Goal: Task Accomplishment & Management: Manage account settings

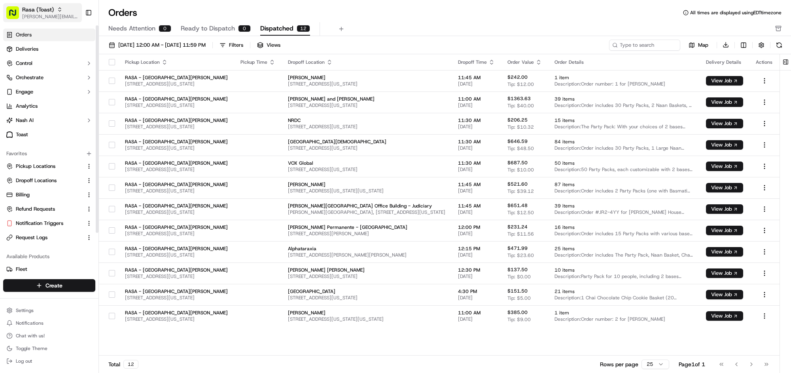
click at [53, 18] on span "[PERSON_NAME][EMAIL_ADDRESS][DOMAIN_NAME]" at bounding box center [50, 16] width 57 height 6
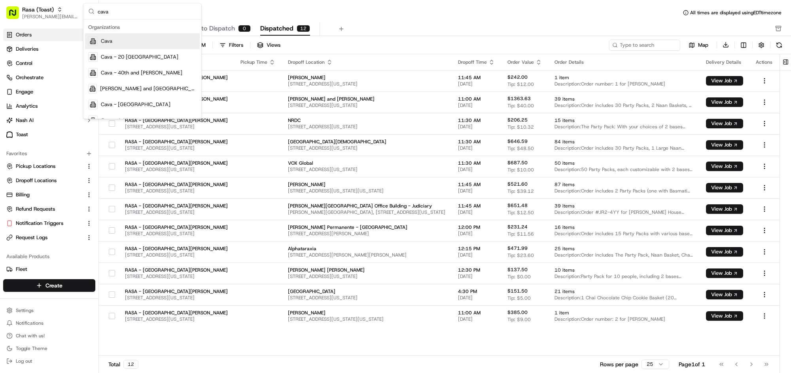
type input "cava"
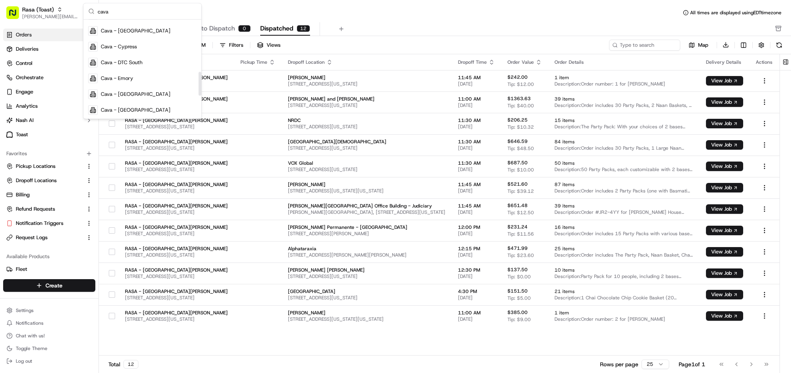
scroll to position [216, 0]
click at [125, 78] on span "Cava - Emory" at bounding box center [117, 77] width 32 height 7
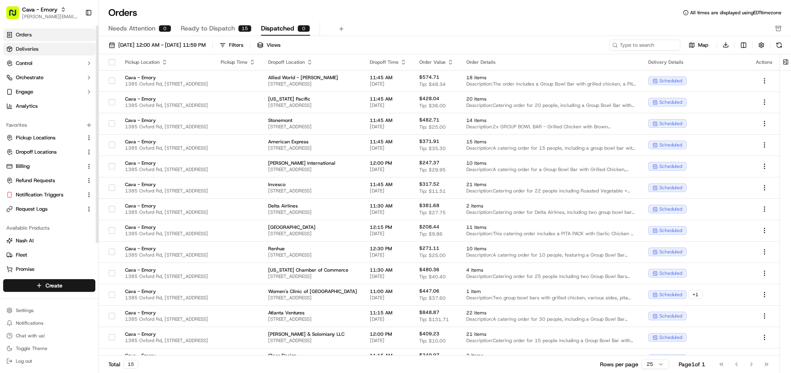
click at [60, 45] on link "Deliveries" at bounding box center [49, 49] width 92 height 13
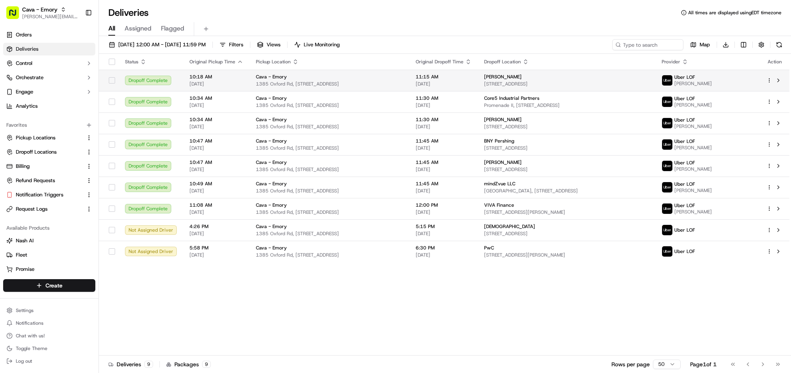
click at [347, 85] on span "1385 Oxford Rd, [STREET_ADDRESS]" at bounding box center [329, 84] width 147 height 6
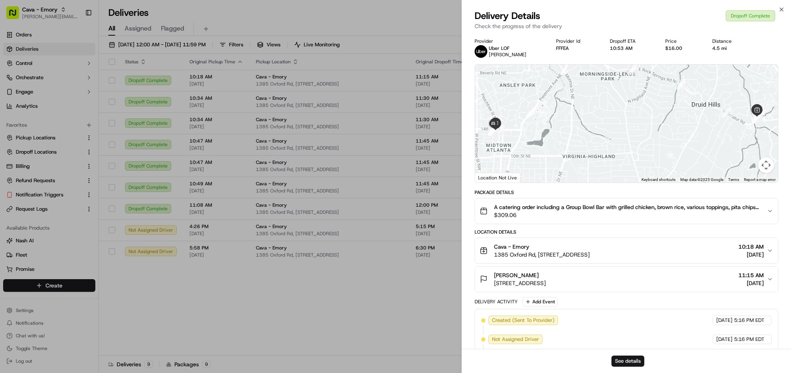
click at [581, 252] on span "1385 Oxford Rd, 1385 Oxford Rd NE, Atlanta, GA 30307, USA" at bounding box center [542, 254] width 96 height 8
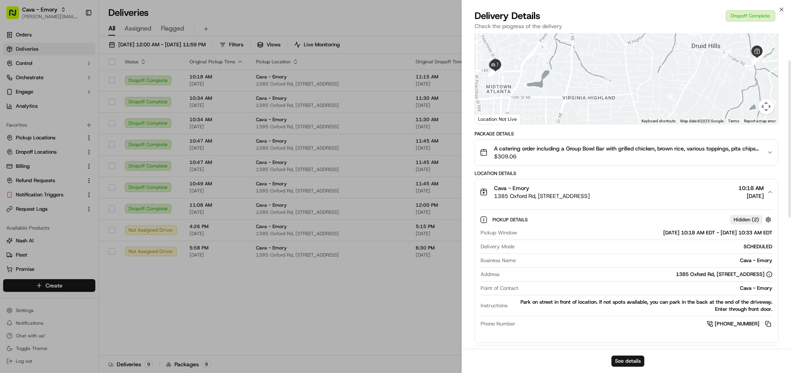
scroll to position [60, 0]
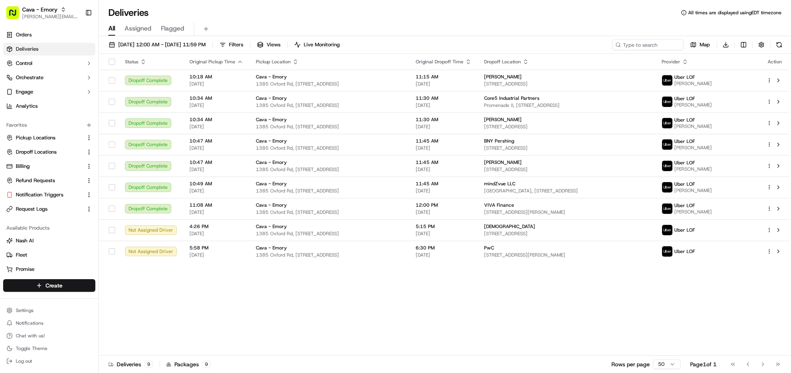
click at [330, 142] on div "Cava - Emory" at bounding box center [329, 141] width 147 height 6
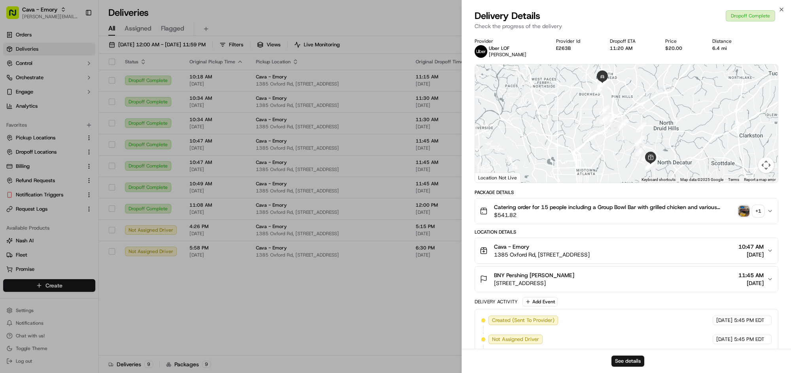
click at [553, 208] on span "Catering order for 15 people including a Group Bowl Bar with grilled chicken an…" at bounding box center [614, 207] width 241 height 8
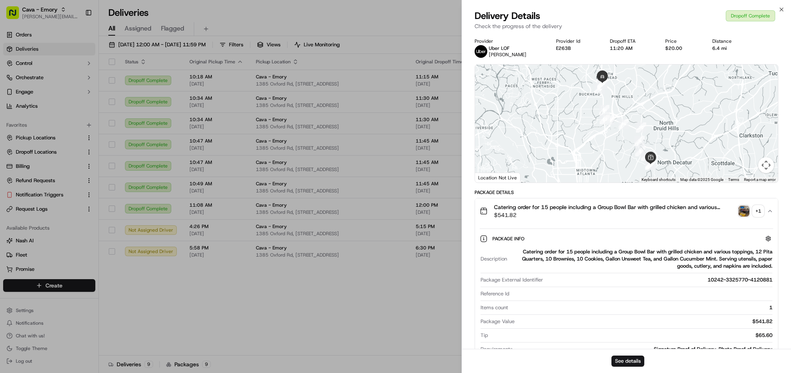
click at [559, 201] on button "Catering order for 15 people including a Group Bowl Bar with grilled chicken an…" at bounding box center [626, 210] width 303 height 25
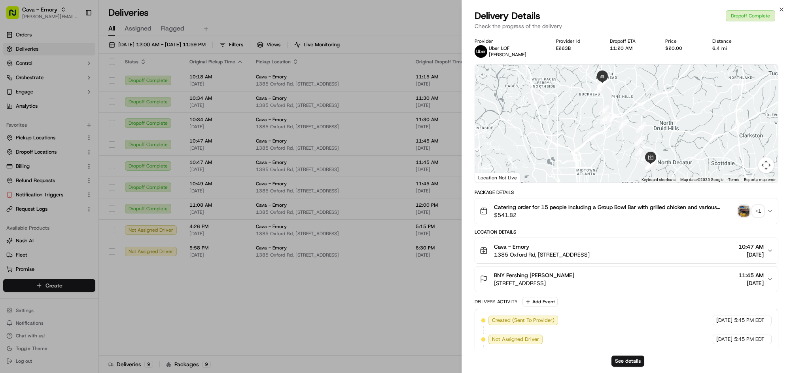
click at [564, 243] on div "Cava - Emory" at bounding box center [542, 247] width 96 height 8
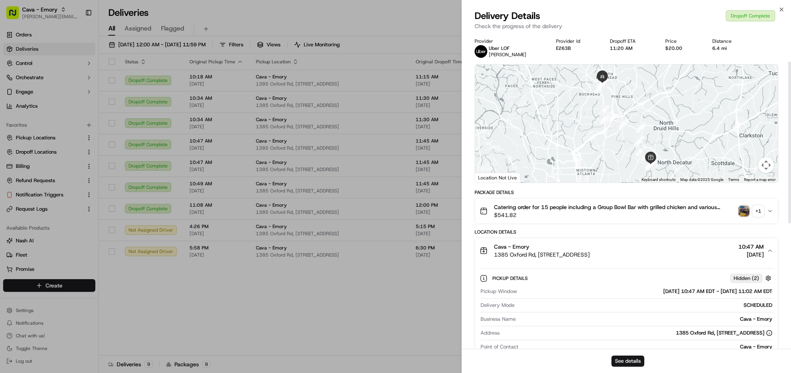
scroll to position [62, 0]
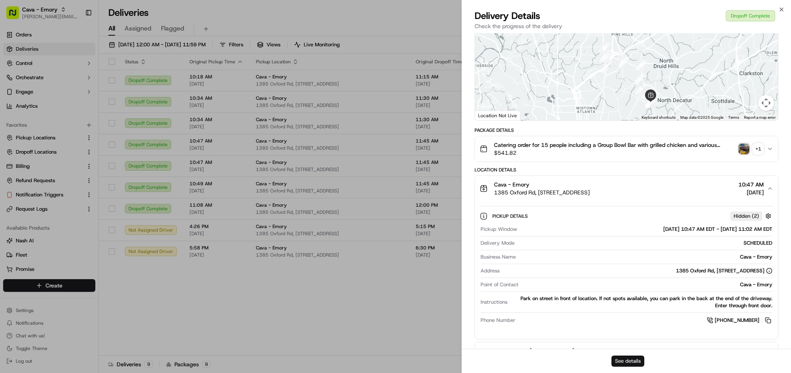
click at [621, 362] on button "See details" at bounding box center [628, 360] width 33 height 11
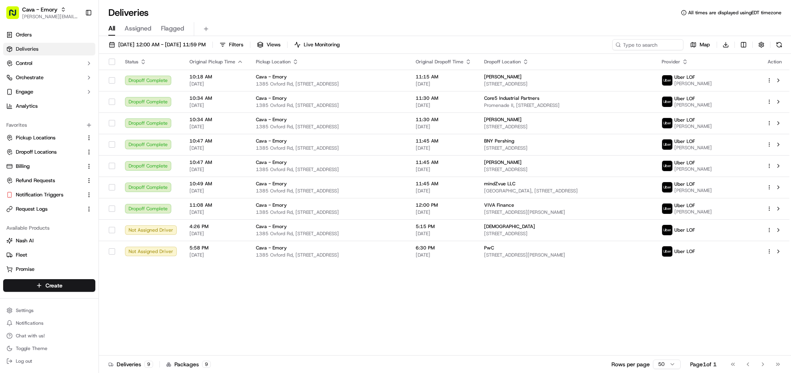
click at [46, 12] on span "Cava - Emory" at bounding box center [39, 10] width 35 height 8
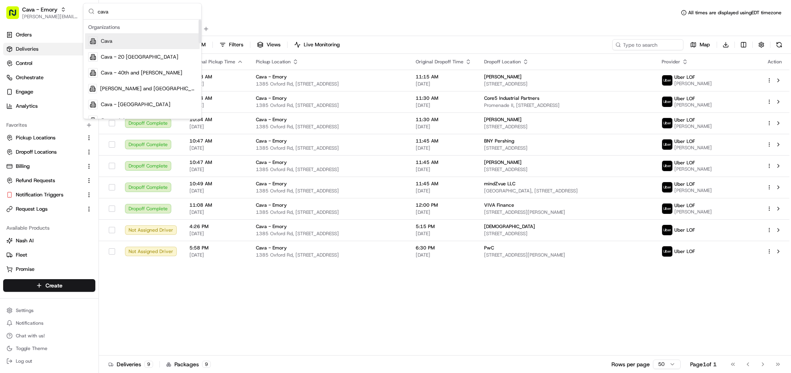
type input "cava"
click at [103, 38] on span "Cava" at bounding box center [106, 41] width 11 height 7
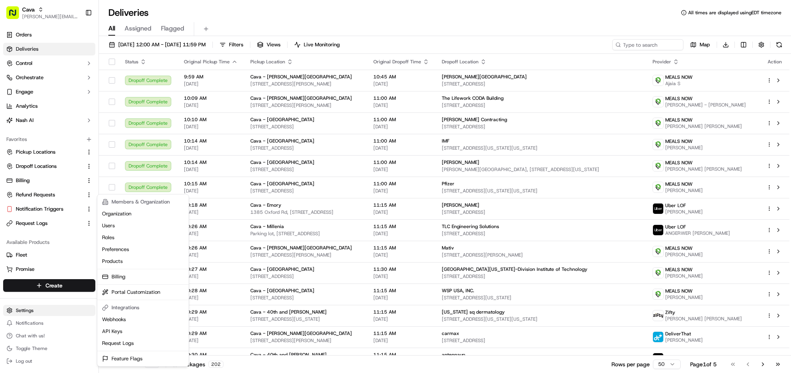
click at [46, 309] on html "Cava mariam@usenash.com Toggle Sidebar Orders Deliveries Control Orchestrate En…" at bounding box center [395, 186] width 791 height 373
click at [150, 356] on link "Feature Flags" at bounding box center [143, 359] width 88 height 12
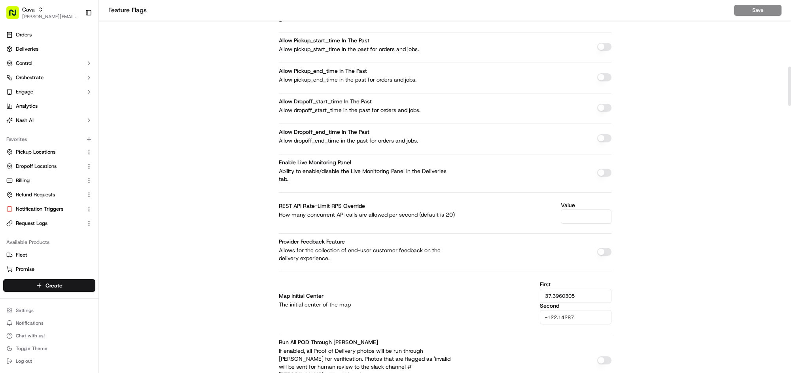
scroll to position [626, 0]
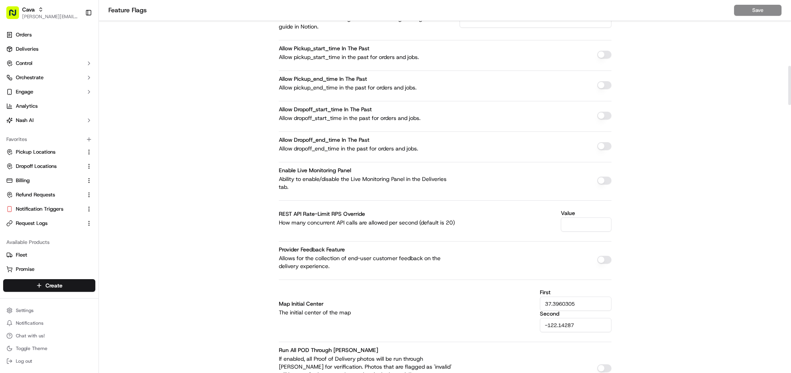
click at [607, 181] on button "button" at bounding box center [605, 180] width 14 height 8
click at [746, 15] on button "Save" at bounding box center [757, 10] width 47 height 11
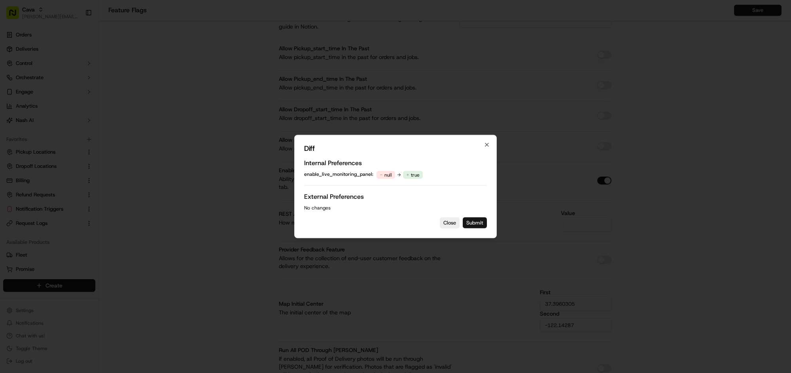
click at [480, 223] on button "Submit" at bounding box center [475, 222] width 24 height 11
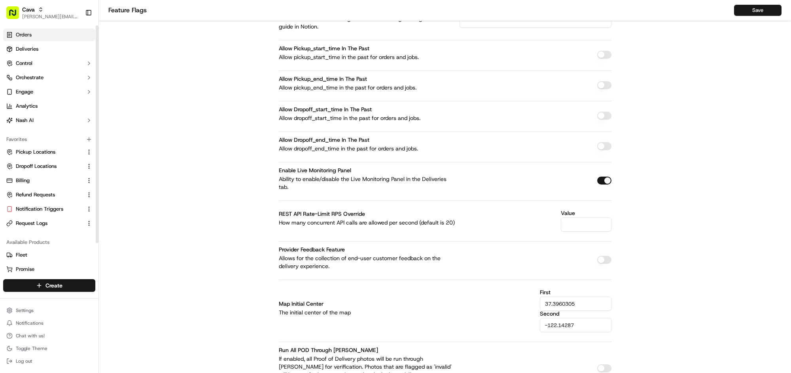
click at [40, 37] on link "Orders" at bounding box center [49, 34] width 92 height 13
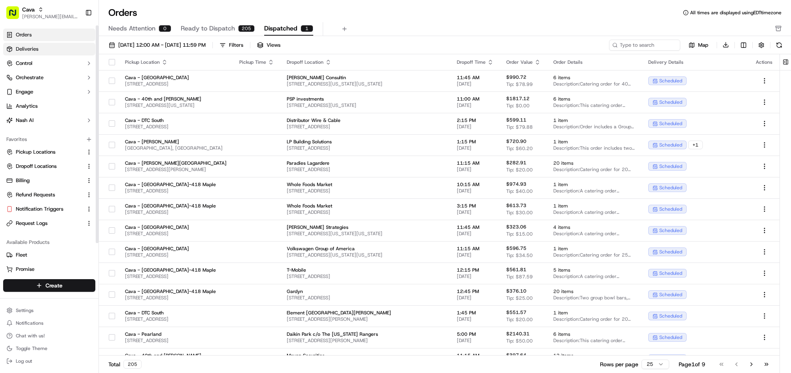
click at [41, 43] on link "Deliveries" at bounding box center [49, 49] width 92 height 13
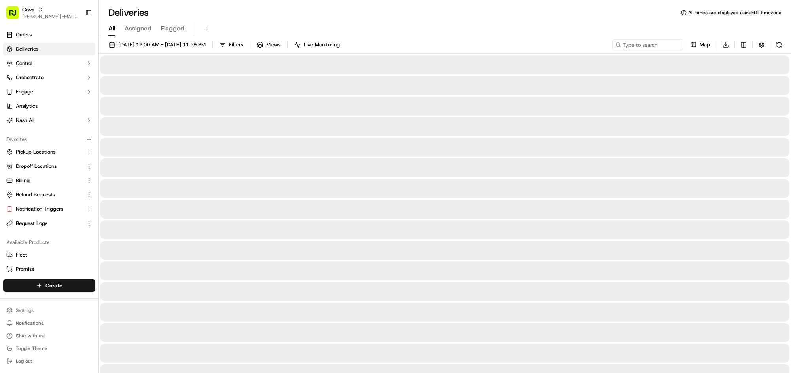
drag, startPoint x: 349, startPoint y: 46, endPoint x: 459, endPoint y: 48, distance: 109.6
click at [340, 46] on span "Live Monitoring" at bounding box center [322, 44] width 36 height 7
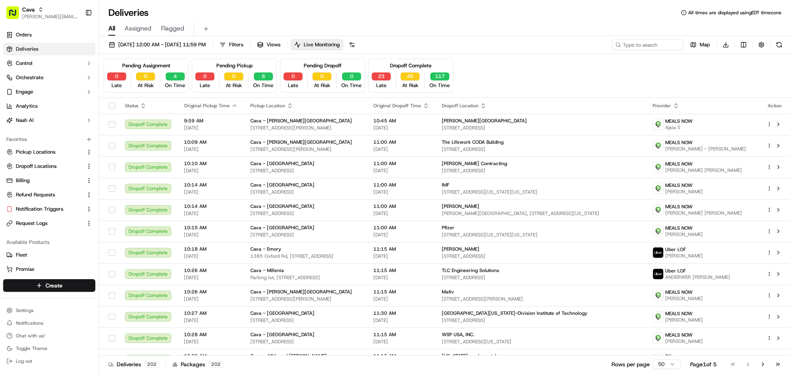
click at [444, 65] on div "Dropoff Complete 23 Late 45 At Risk 117 On Time" at bounding box center [410, 76] width 85 height 34
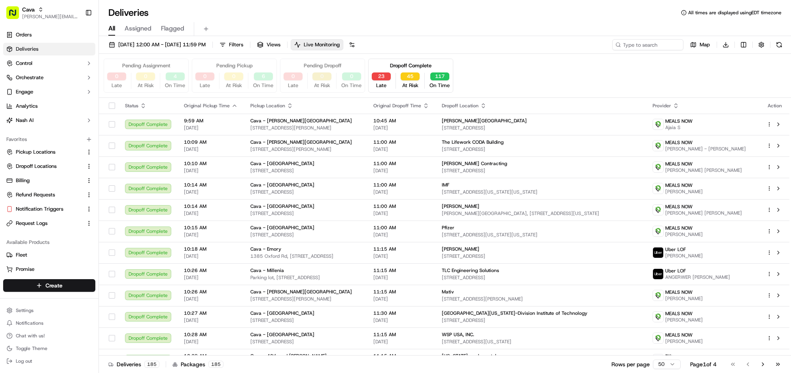
click at [326, 75] on button "0" at bounding box center [322, 76] width 19 height 8
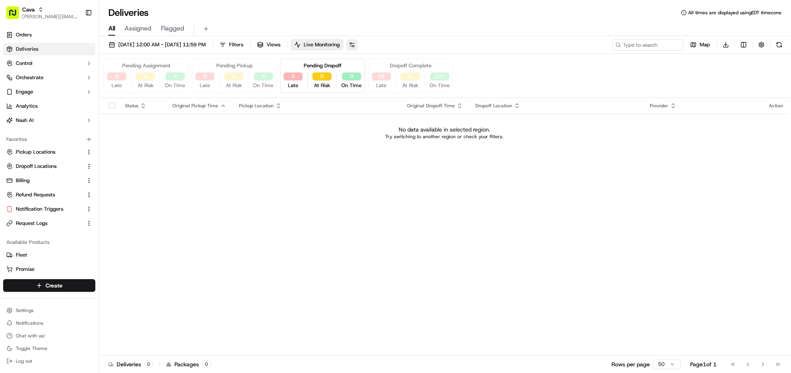
click at [358, 45] on button at bounding box center [352, 44] width 11 height 11
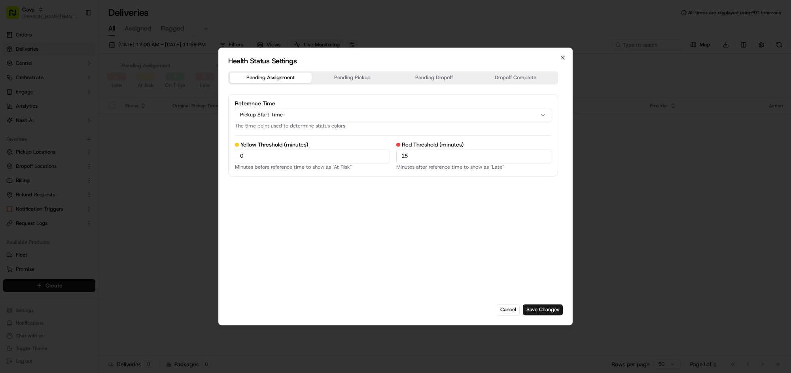
click at [383, 45] on div at bounding box center [395, 186] width 791 height 373
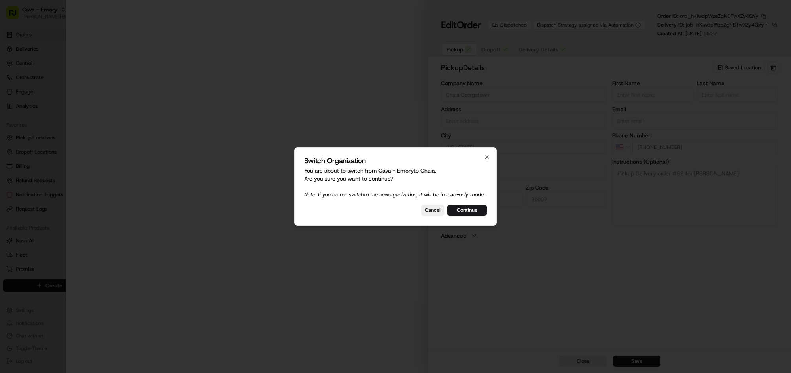
type input "3207 Grace St NW, Washington, DC 20007, US"
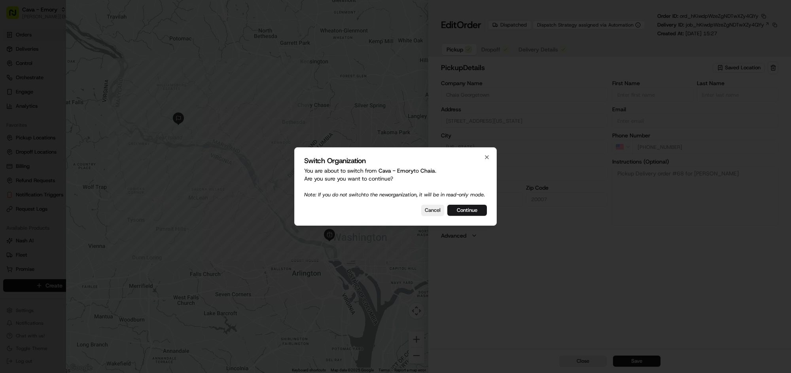
click at [436, 223] on div "Switch Organization You are about to switch from Cava - Emory to Chaia . Are yo…" at bounding box center [395, 186] width 203 height 78
drag, startPoint x: 434, startPoint y: 216, endPoint x: 430, endPoint y: 212, distance: 5.6
click at [434, 216] on button "Cancel" at bounding box center [432, 210] width 23 height 11
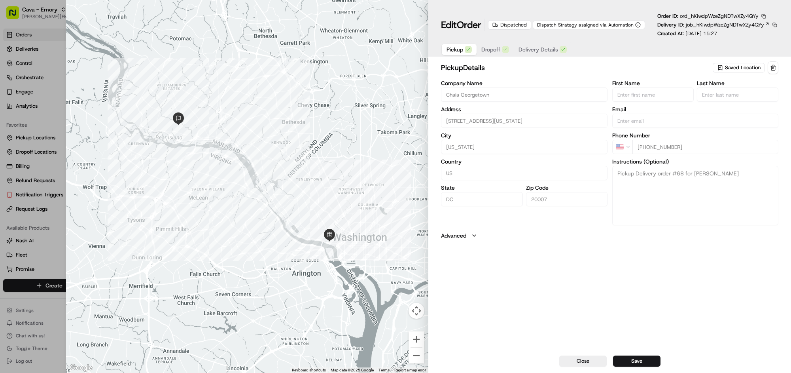
click at [34, 43] on div at bounding box center [395, 186] width 791 height 373
type input "+1"
